Goal: Transaction & Acquisition: Purchase product/service

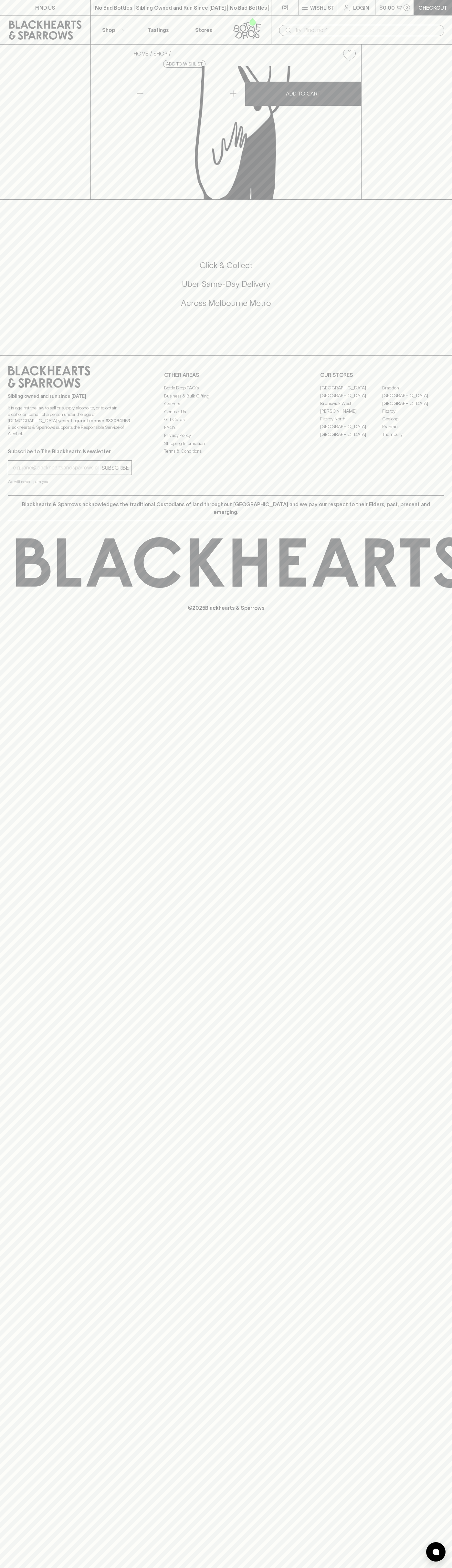
click at [403, 1] on button "$0.00 0" at bounding box center [394, 7] width 38 height 15
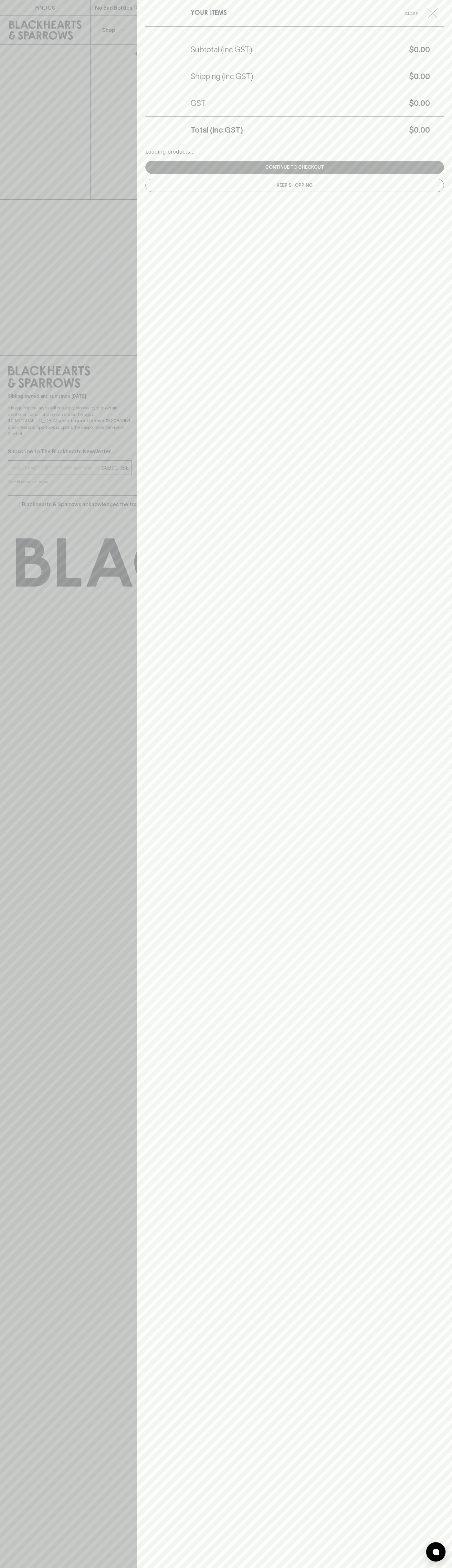
click at [447, 928] on div "YOUR ITEMS Close Subtotal (inc GST) $0.00 Shipping (inc GST) $0.00 GST $0.00 To…" at bounding box center [294, 784] width 314 height 1568
click at [83, 1567] on html "FIND US | No Bad Bottles | Sibling Owned and Run Since 2006 | No Bad Bottles | …" at bounding box center [226, 784] width 452 height 1568
click at [16, 1001] on div at bounding box center [226, 784] width 452 height 1568
